Goal: Task Accomplishment & Management: Manage account settings

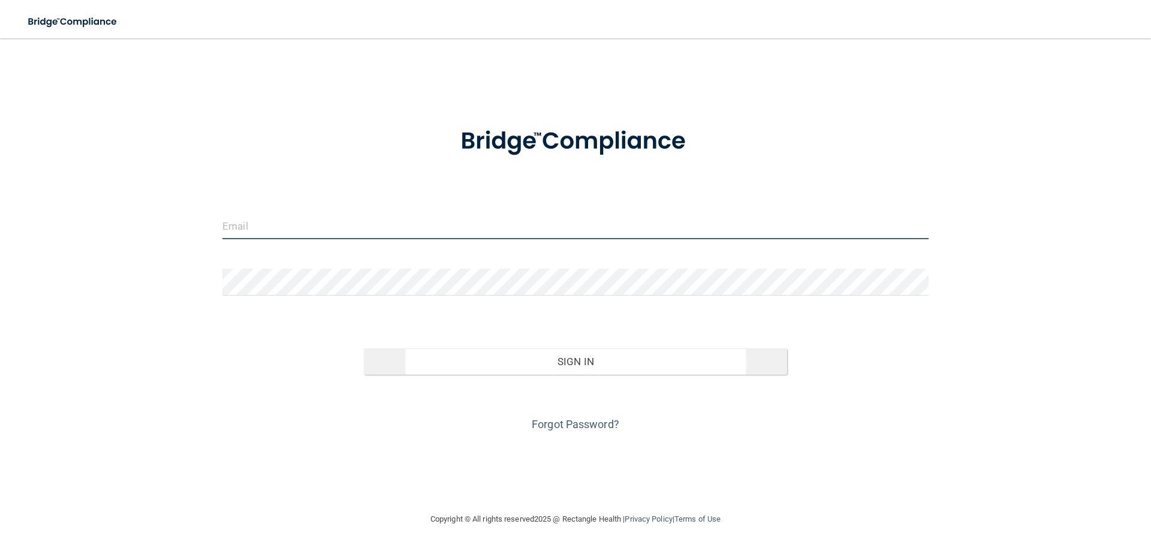
type input "[EMAIL_ADDRESS][DOMAIN_NAME]"
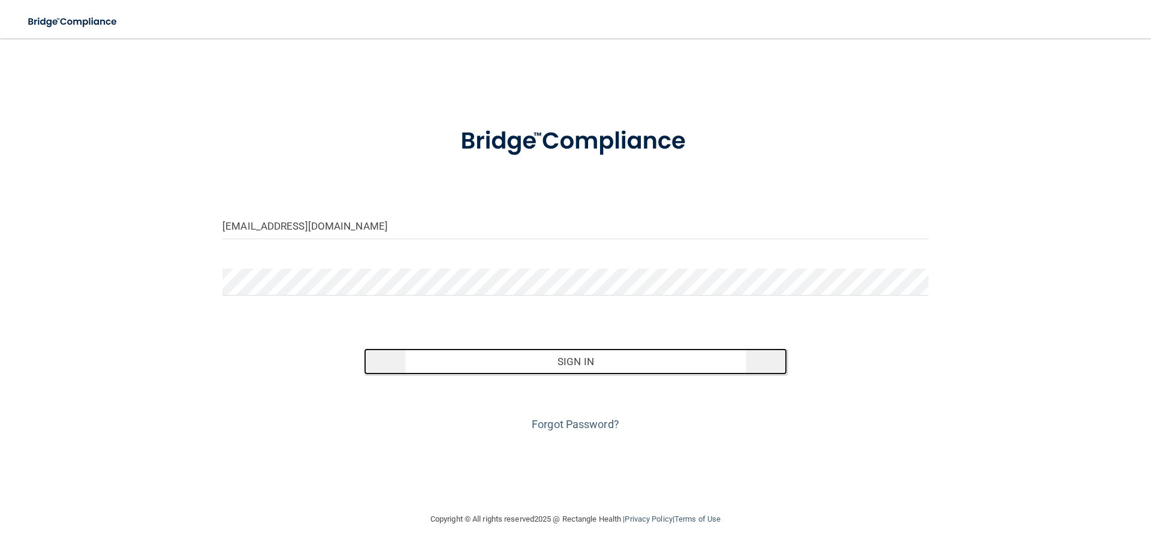
click at [541, 354] on button "Sign In" at bounding box center [576, 361] width 424 height 26
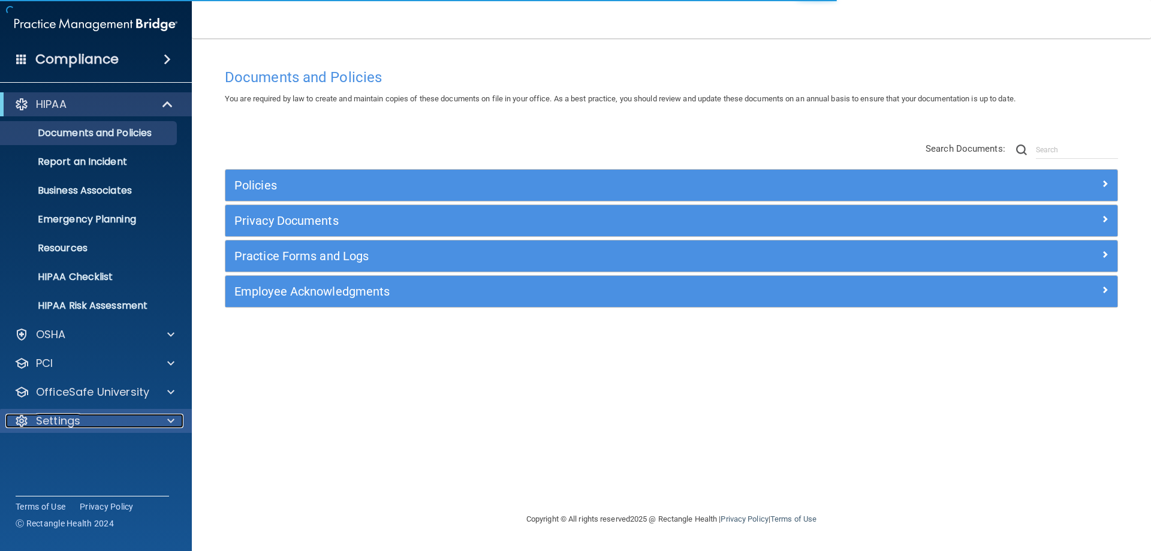
click at [165, 419] on div at bounding box center [169, 421] width 30 height 14
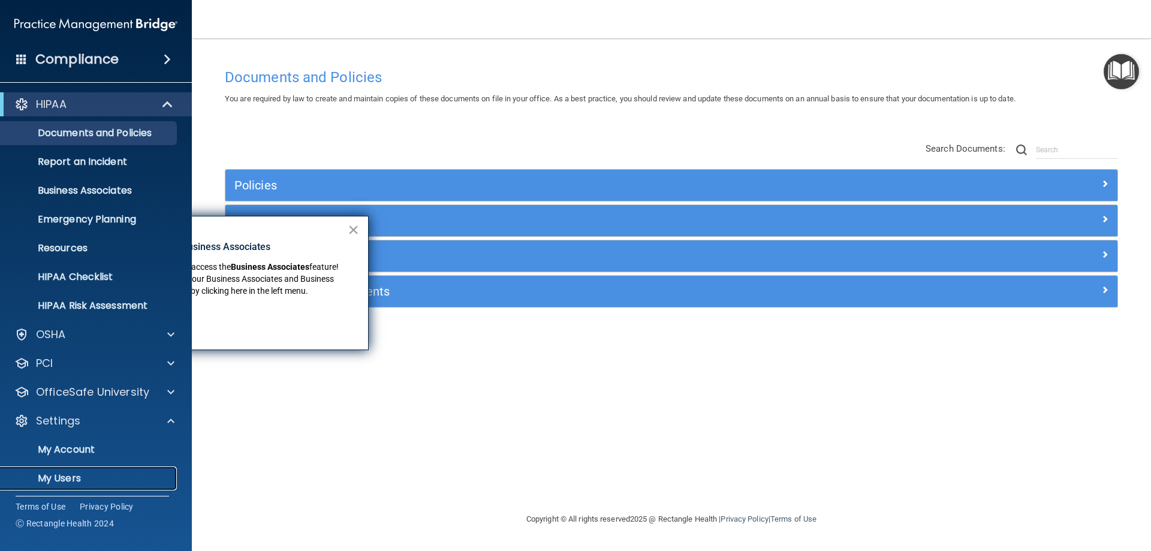
click at [78, 476] on p "My Users" at bounding box center [90, 478] width 164 height 12
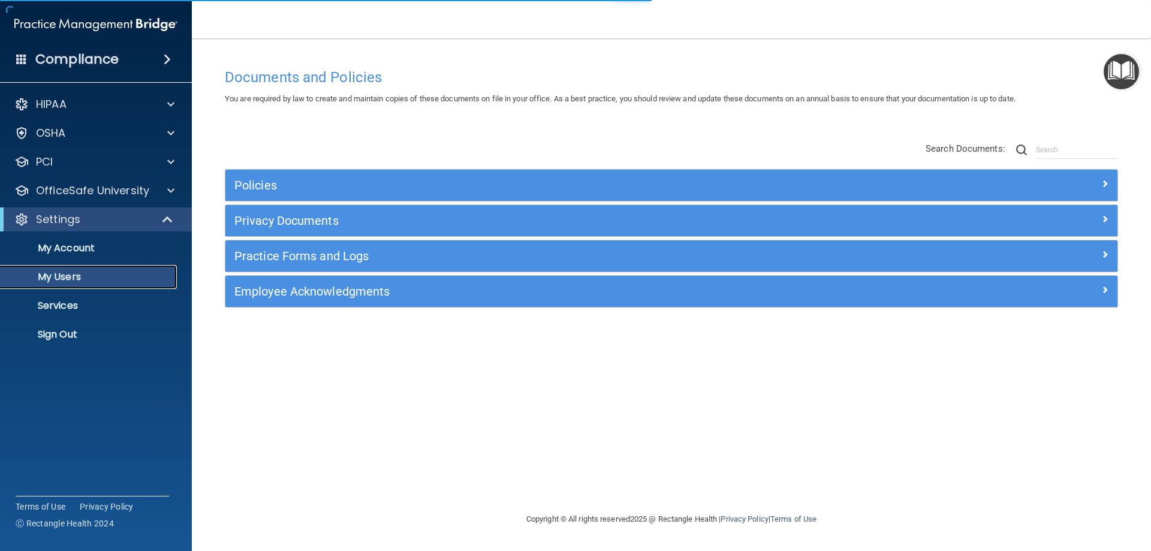
select select "20"
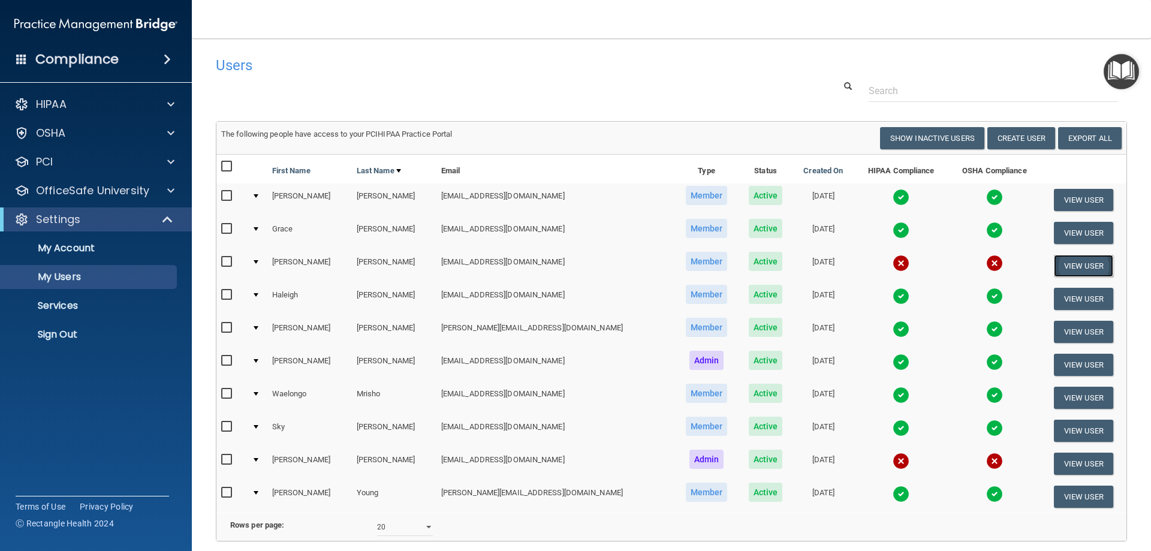
click at [1073, 263] on button "View User" at bounding box center [1083, 266] width 59 height 22
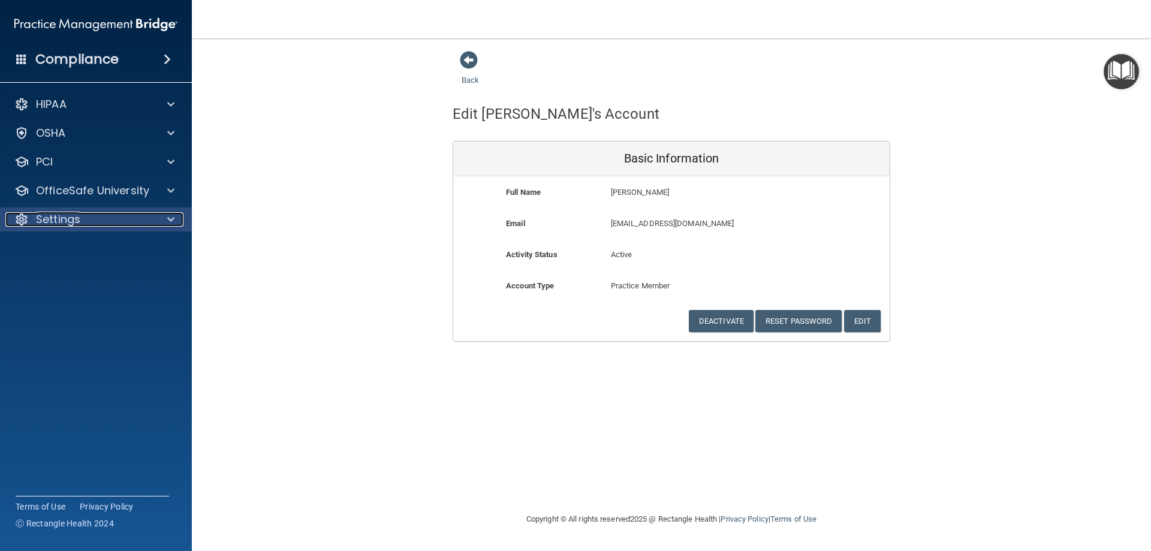
click at [168, 222] on span at bounding box center [170, 219] width 7 height 14
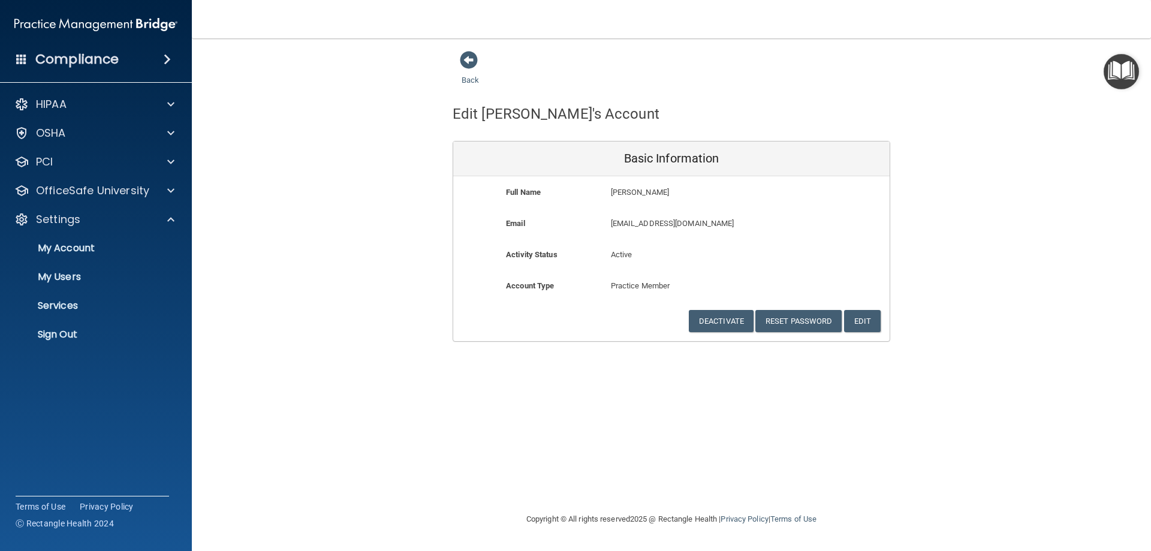
click at [85, 22] on img at bounding box center [95, 25] width 163 height 24
click at [46, 101] on p "HIPAA" at bounding box center [51, 104] width 31 height 14
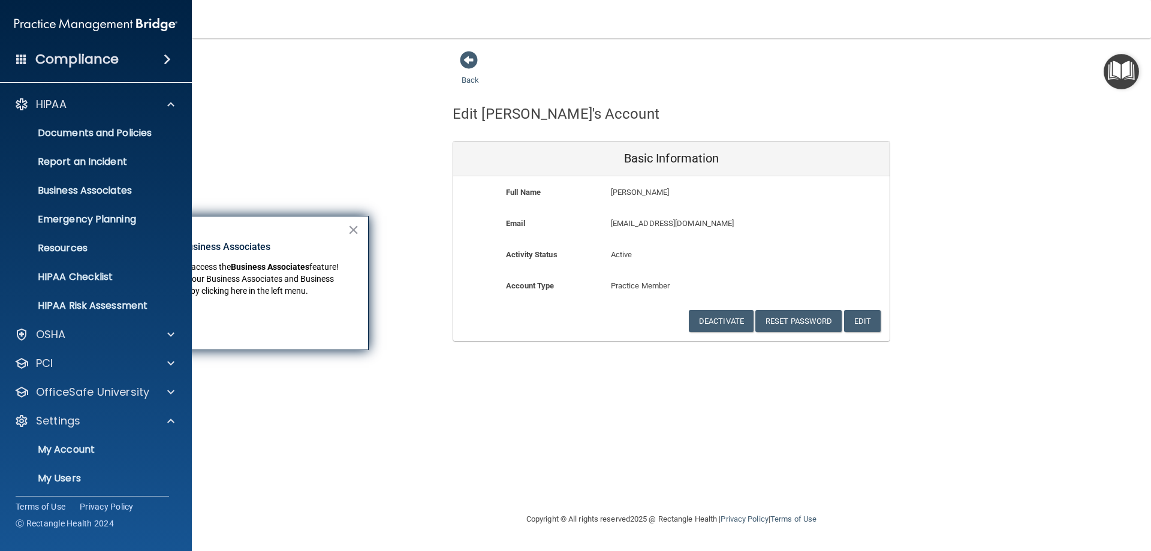
click at [46, 16] on img at bounding box center [95, 25] width 163 height 24
click at [53, 64] on h4 "Compliance" at bounding box center [76, 59] width 83 height 17
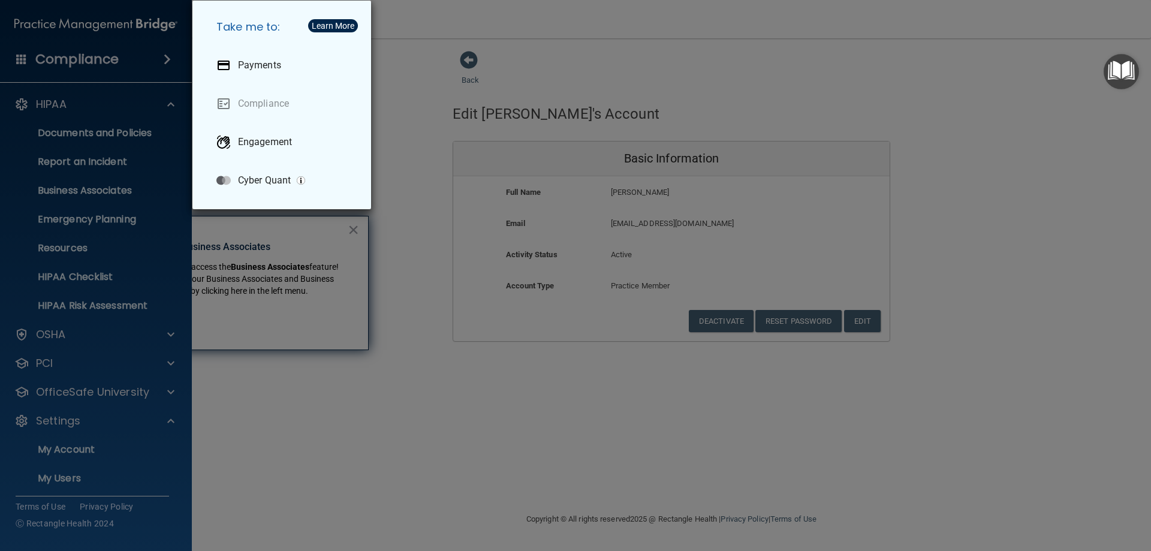
drag, startPoint x: 462, startPoint y: 412, endPoint x: 457, endPoint y: 407, distance: 6.4
click at [460, 411] on div "Take me to: Payments Compliance Engagement Cyber Quant" at bounding box center [575, 275] width 1151 height 551
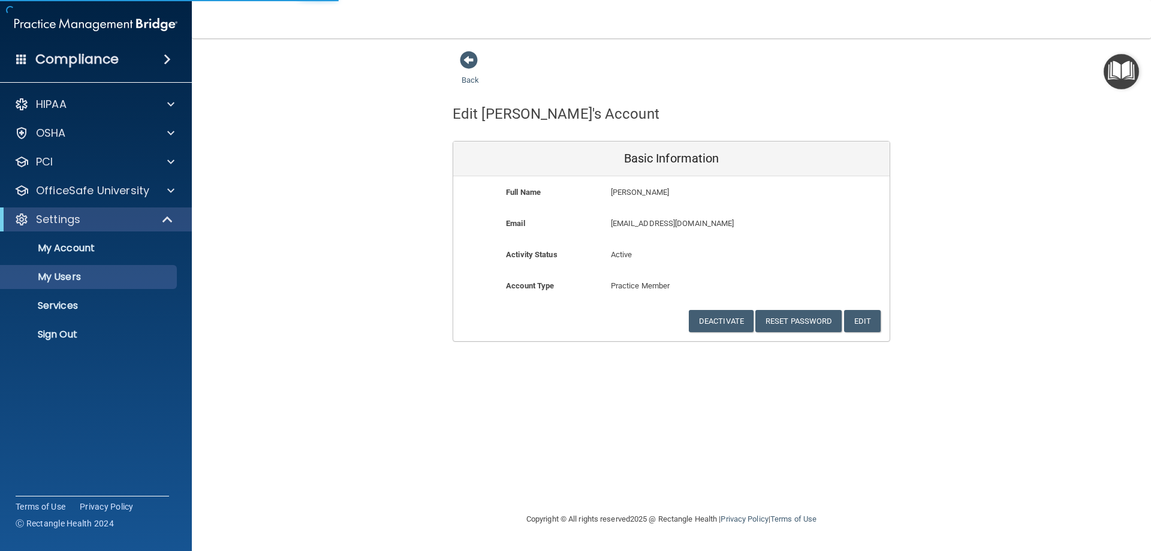
select select "20"
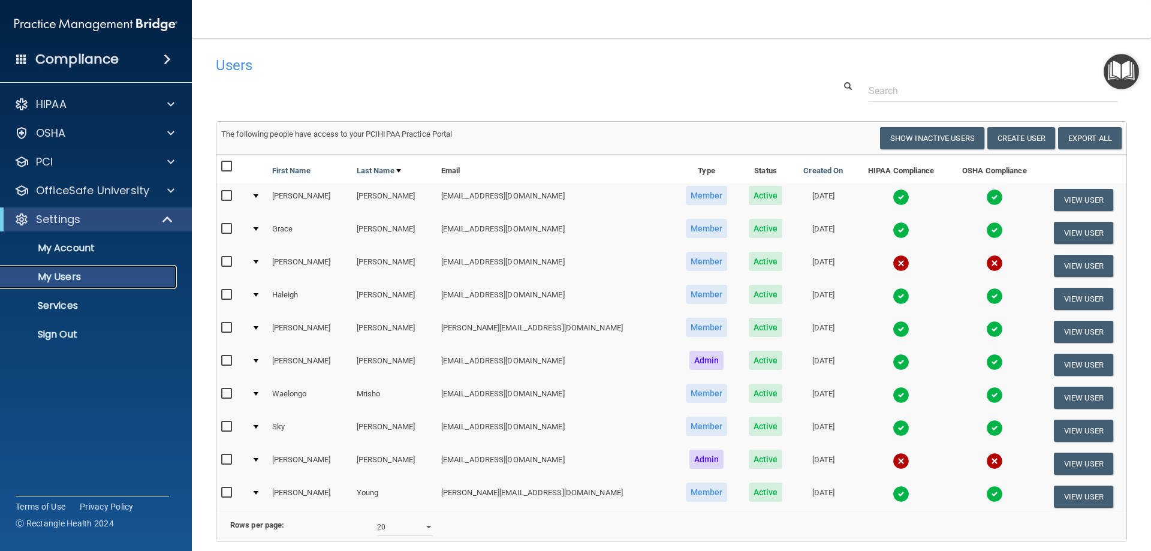
click at [67, 278] on p "My Users" at bounding box center [90, 277] width 164 height 12
click at [69, 248] on p "My Account" at bounding box center [90, 248] width 164 height 12
